Goal: Task Accomplishment & Management: Manage account settings

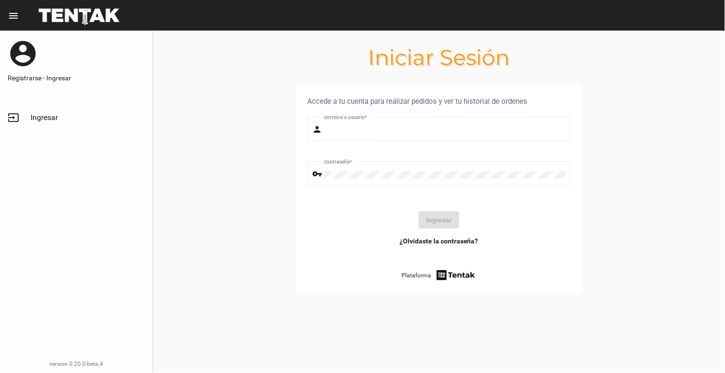
type input "[EMAIL_ADDRESS][DOMAIN_NAME]"
click at [43, 113] on span "Ingresar" at bounding box center [44, 118] width 27 height 10
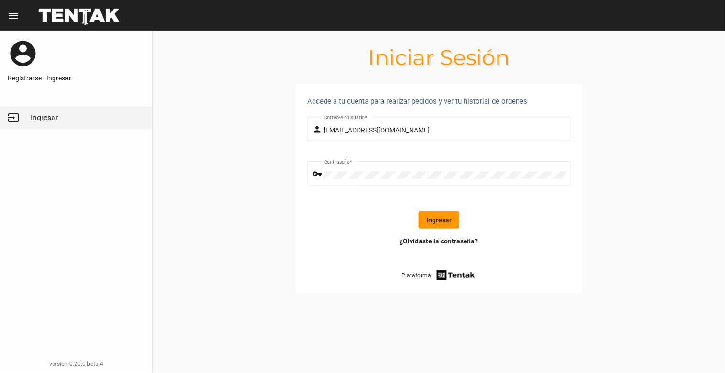
click at [436, 217] on button "Ingresar" at bounding box center [439, 219] width 41 height 17
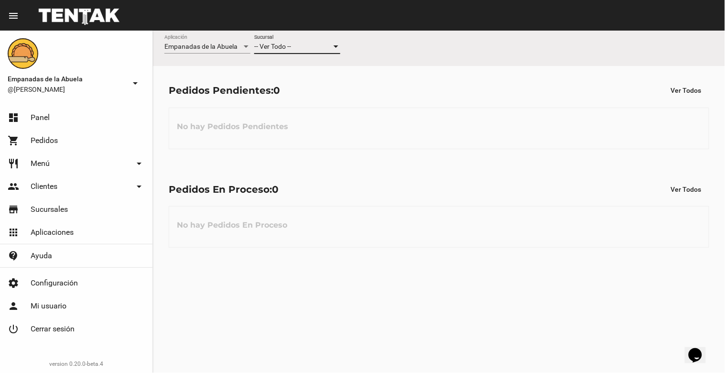
click at [319, 44] on div "-- Ver Todo --" at bounding box center [292, 47] width 77 height 8
click at [306, 87] on span "Lomas de Zamora" at bounding box center [297, 87] width 86 height 20
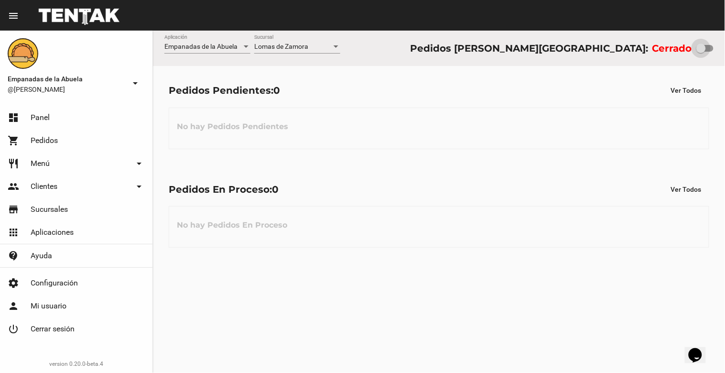
click at [699, 46] on div at bounding box center [702, 49] width 10 height 10
click at [701, 52] on input "checkbox" at bounding box center [701, 52] width 0 height 0
checkbox input "true"
